Goal: Task Accomplishment & Management: Manage account settings

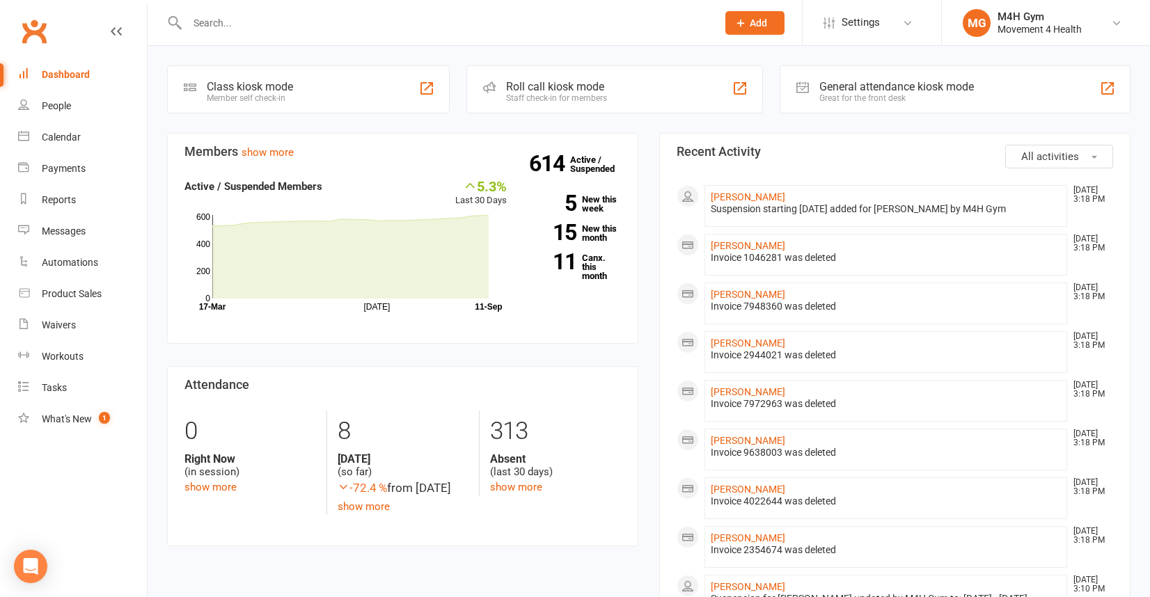
click at [207, 23] on input "text" at bounding box center [445, 22] width 524 height 19
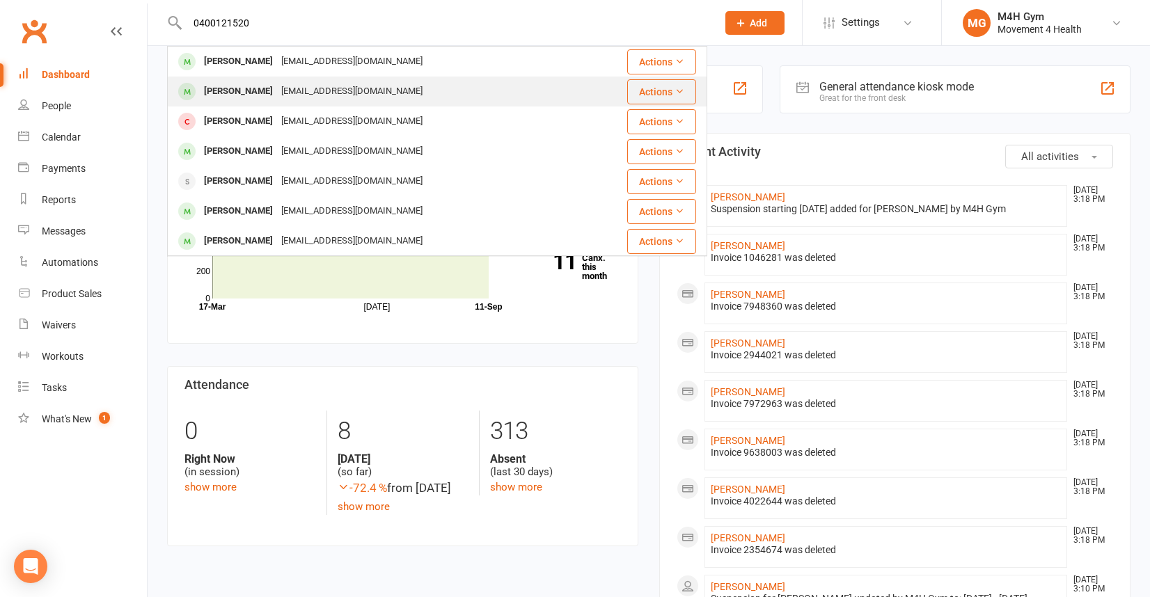
type input "0400121520"
click at [299, 91] on div "[EMAIL_ADDRESS][DOMAIN_NAME]" at bounding box center [352, 91] width 150 height 20
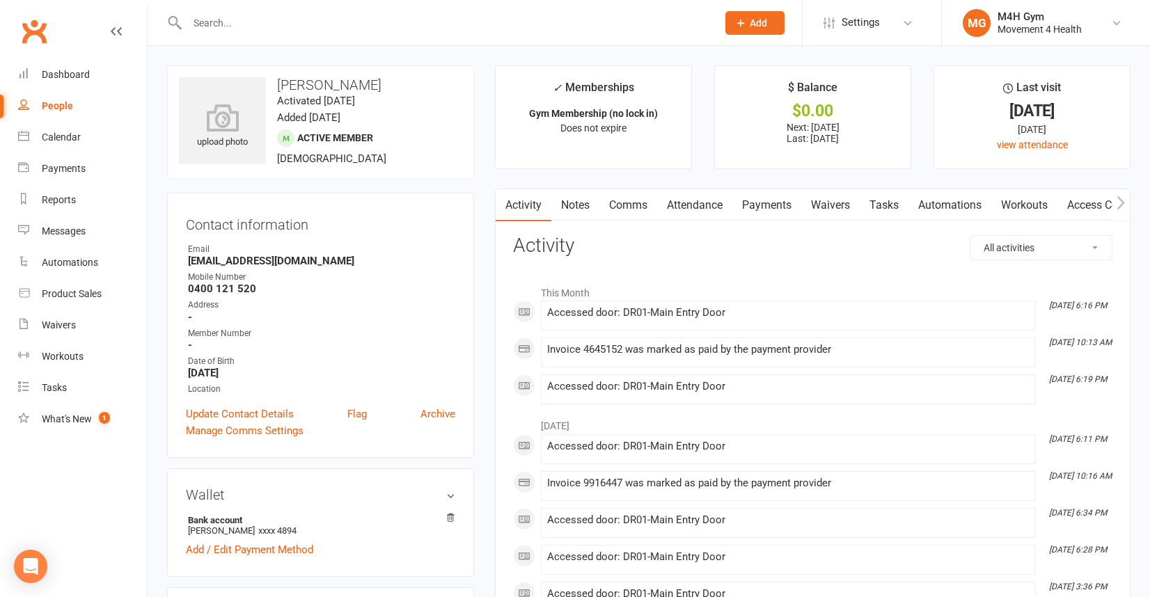
click at [70, 105] on div "People" at bounding box center [57, 105] width 31 height 11
select select "100"
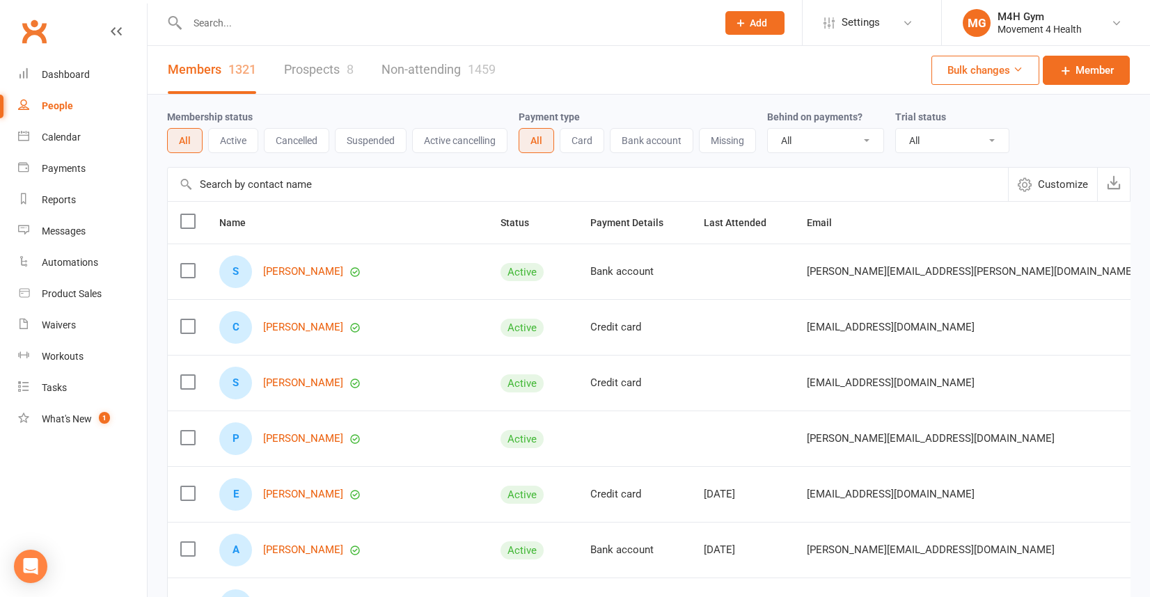
click at [216, 31] on input "text" at bounding box center [445, 22] width 524 height 19
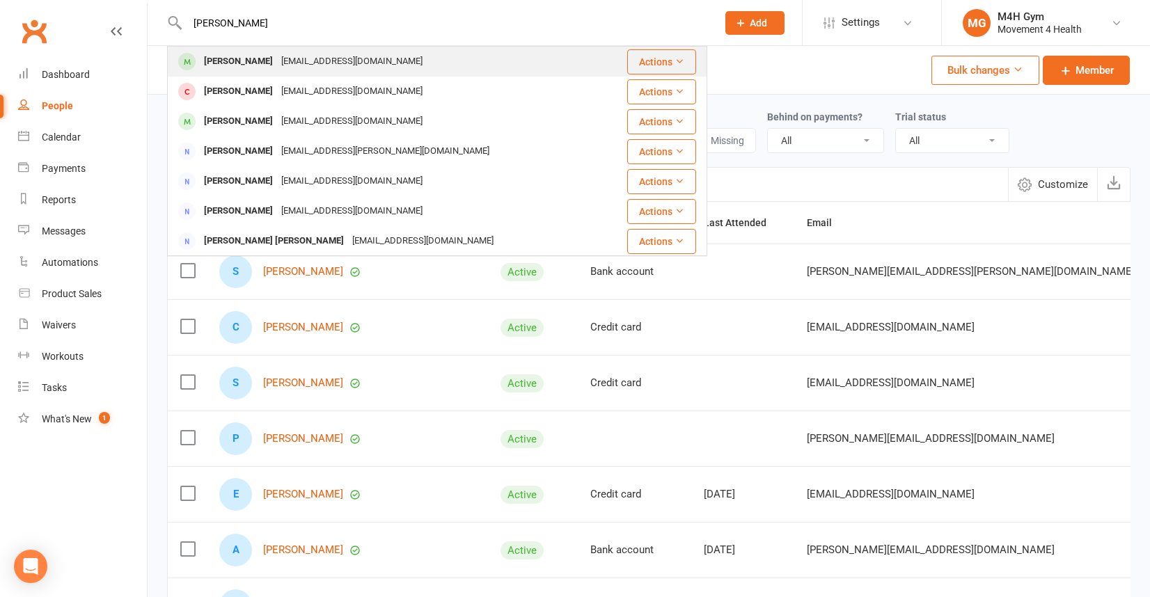
type input "[PERSON_NAME]"
click at [227, 58] on div "[PERSON_NAME]" at bounding box center [238, 61] width 77 height 20
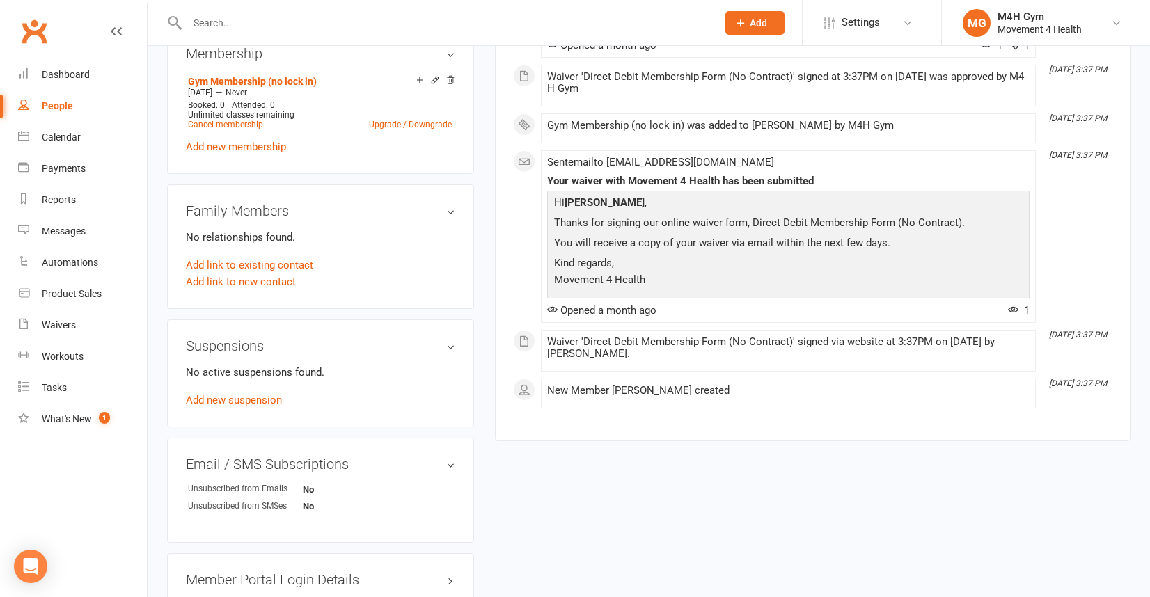
scroll to position [566, 0]
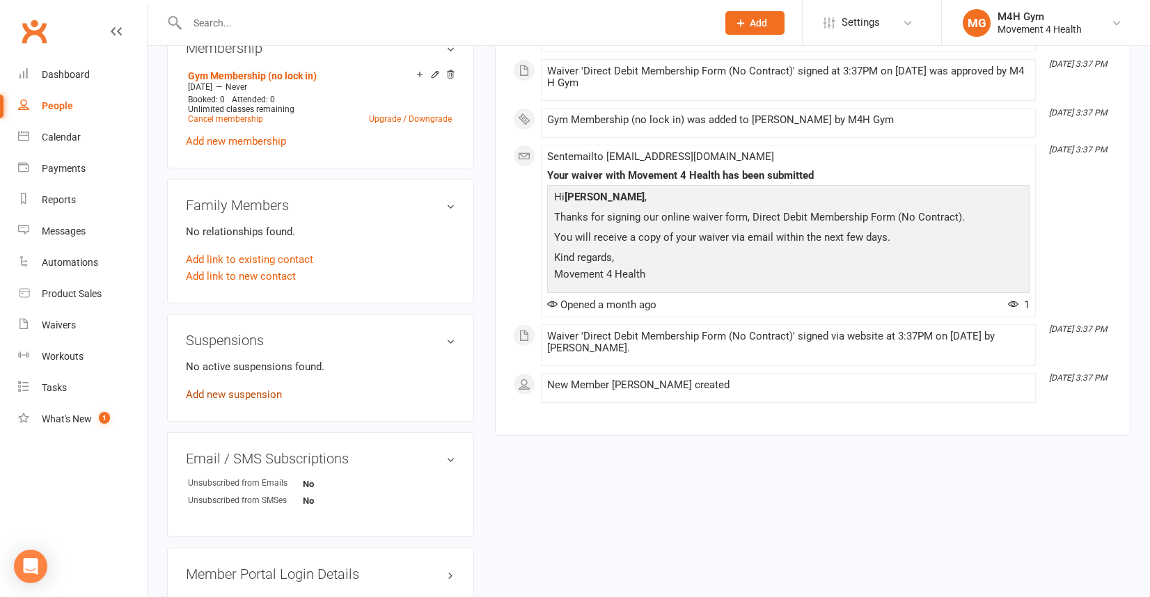
click at [254, 389] on link "Add new suspension" at bounding box center [234, 394] width 96 height 13
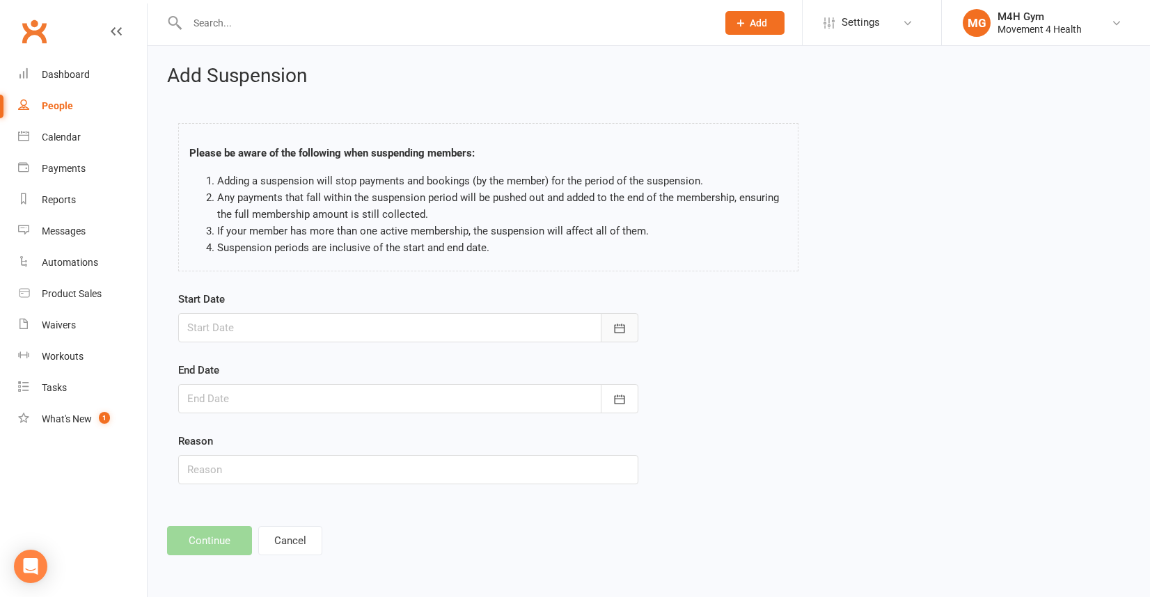
click at [615, 326] on icon "button" at bounding box center [619, 328] width 14 height 14
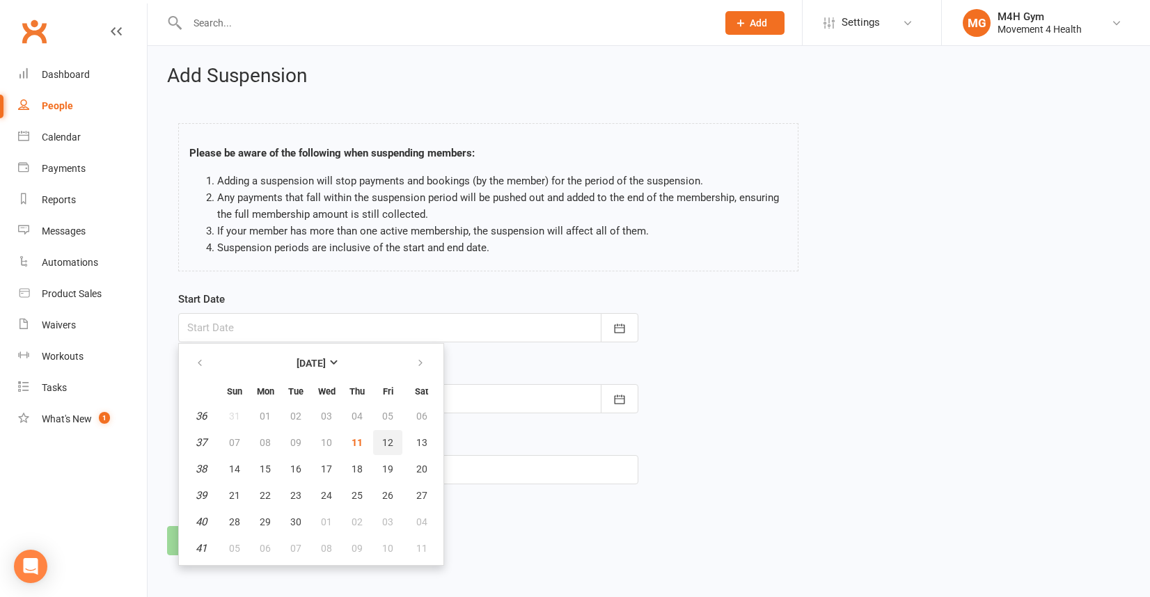
click at [385, 437] on span "12" at bounding box center [387, 442] width 11 height 11
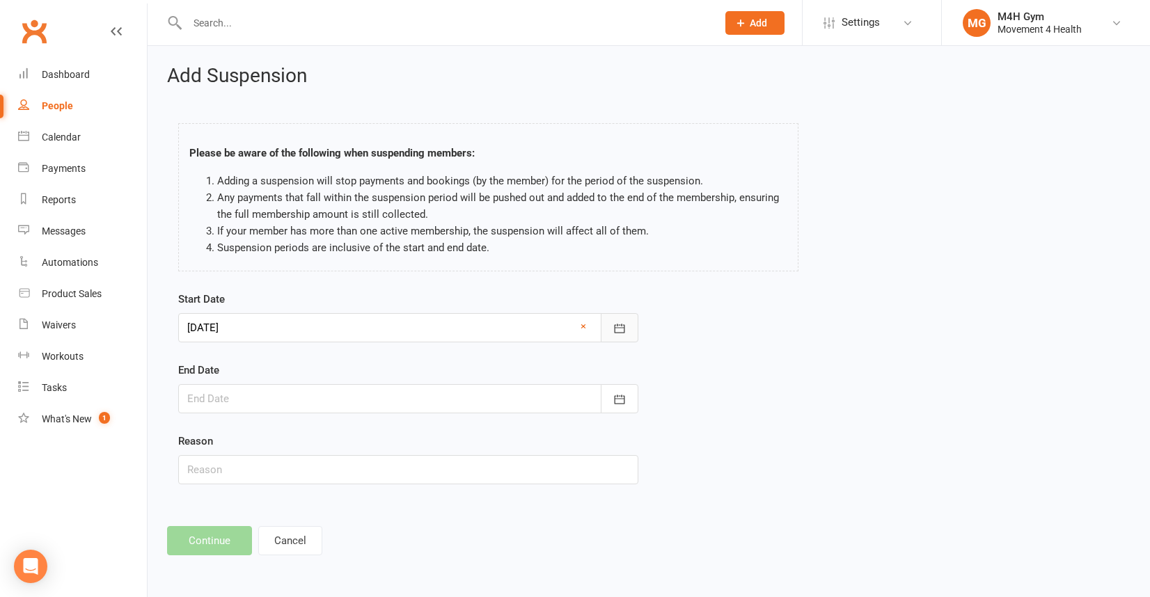
click at [621, 325] on icon "button" at bounding box center [619, 328] width 10 height 9
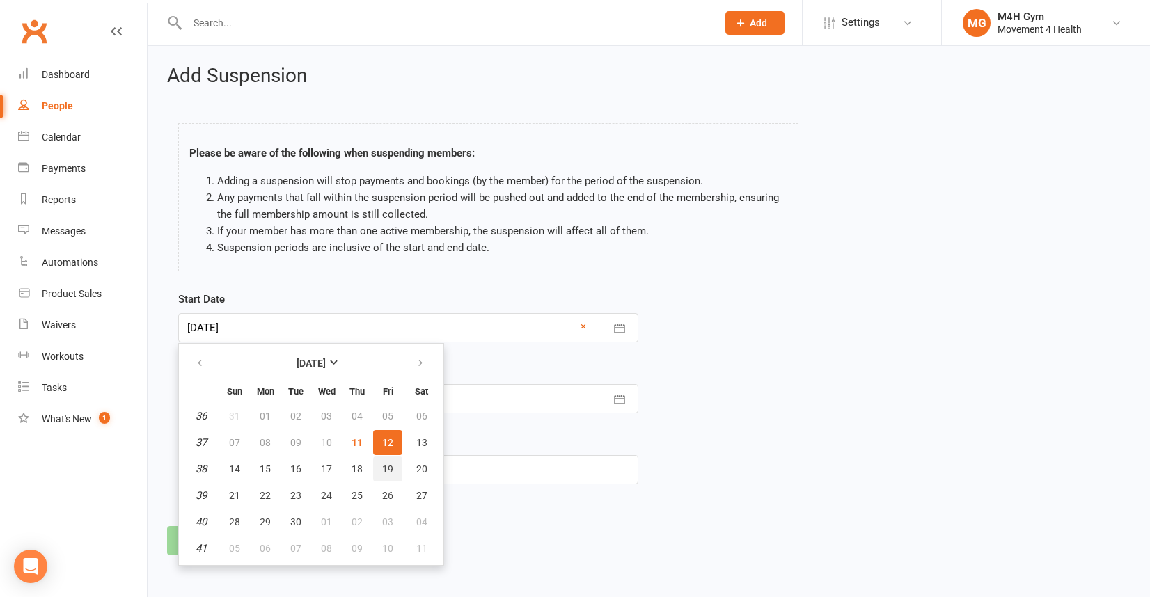
click at [384, 463] on span "19" at bounding box center [387, 468] width 11 height 11
type input "[DATE]"
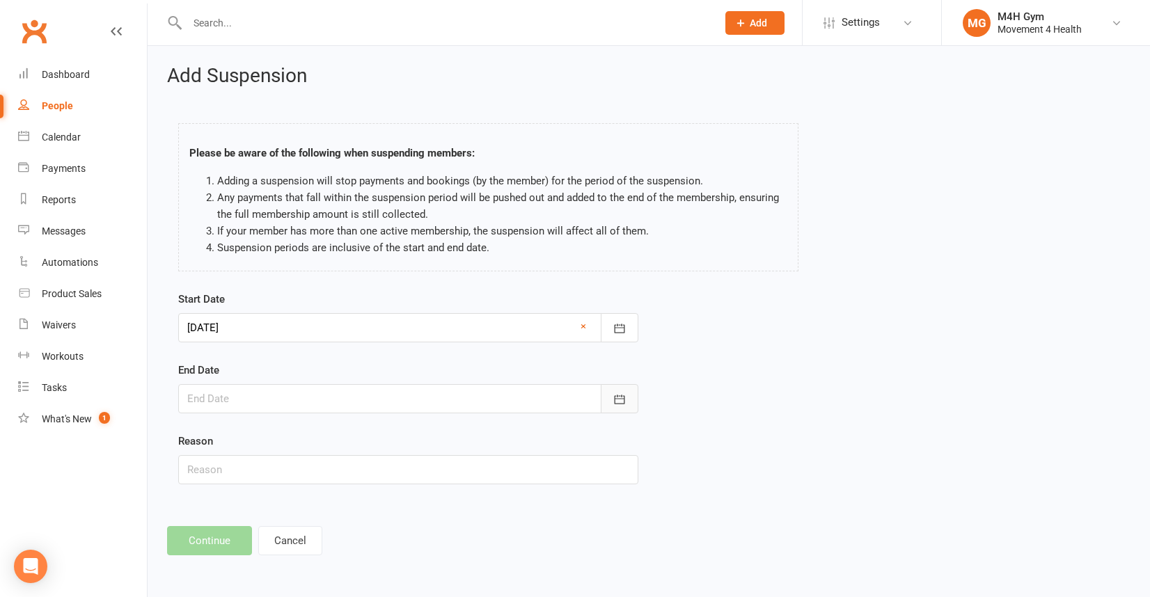
click at [621, 397] on icon "button" at bounding box center [619, 399] width 10 height 9
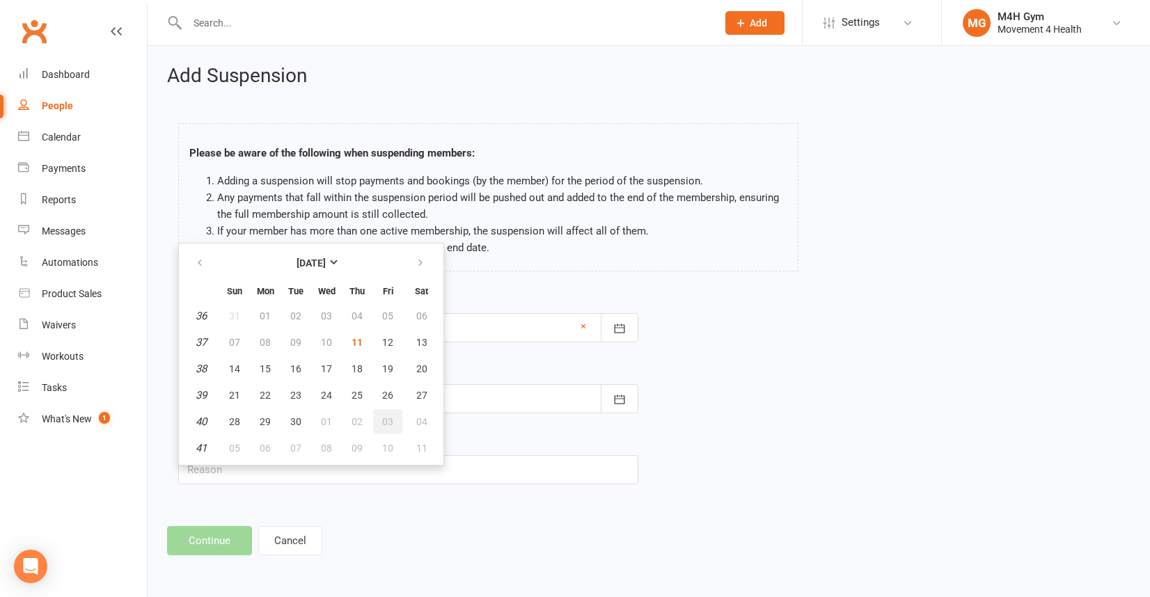
click at [383, 416] on span "03" at bounding box center [387, 421] width 11 height 11
type input "[DATE]"
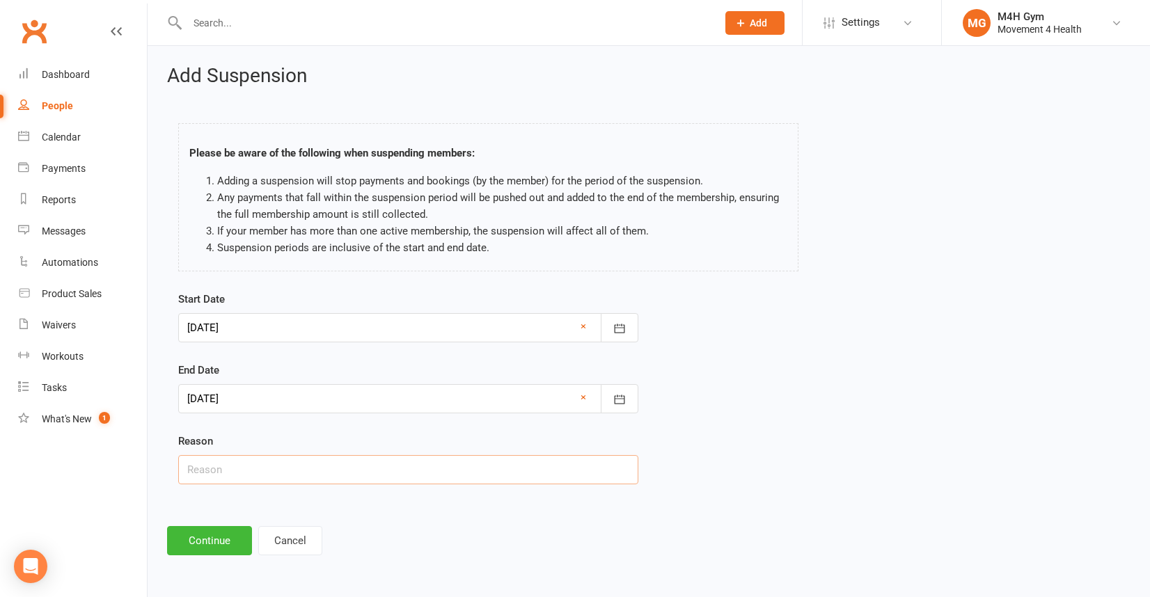
click at [227, 470] on input "text" at bounding box center [408, 469] width 460 height 29
type input "Not stated"
click at [210, 542] on button "Continue" at bounding box center [209, 540] width 85 height 29
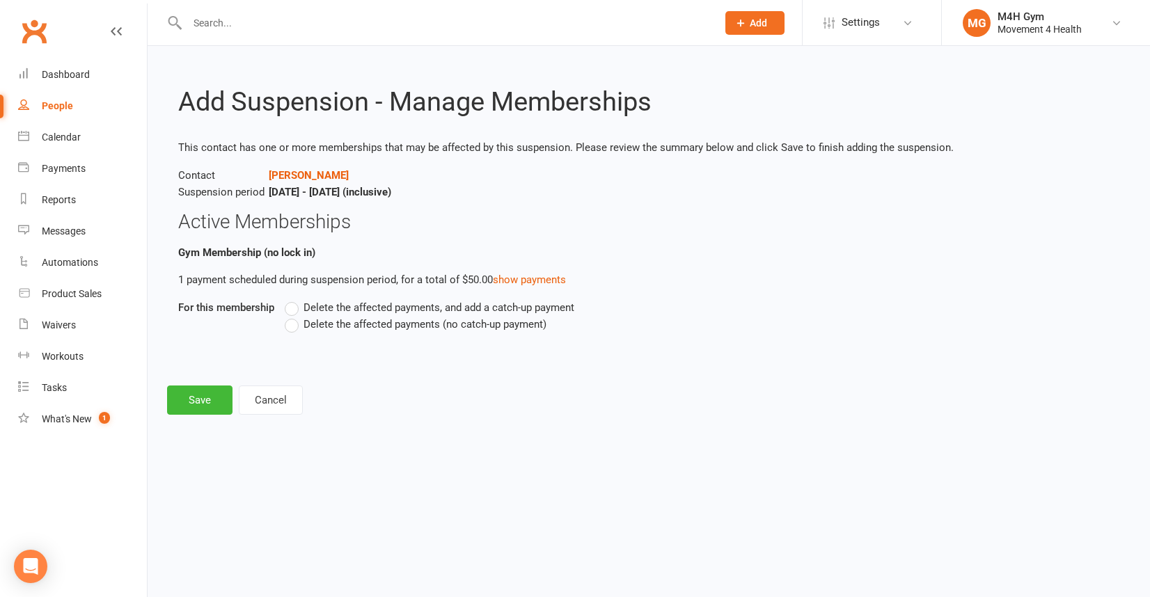
click at [291, 328] on label "Delete the affected payments (no catch-up payment)" at bounding box center [416, 324] width 262 height 17
click at [291, 316] on input "Delete the affected payments (no catch-up payment)" at bounding box center [289, 316] width 9 height 0
click at [198, 402] on button "Save" at bounding box center [199, 399] width 65 height 29
